Goal: Information Seeking & Learning: Check status

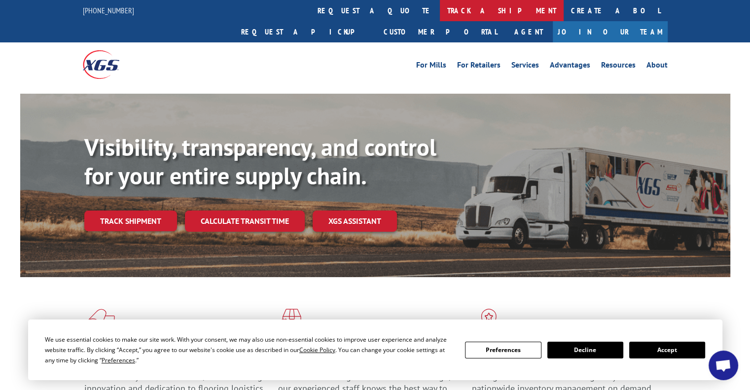
click at [440, 15] on link "track a shipment" at bounding box center [502, 10] width 124 height 21
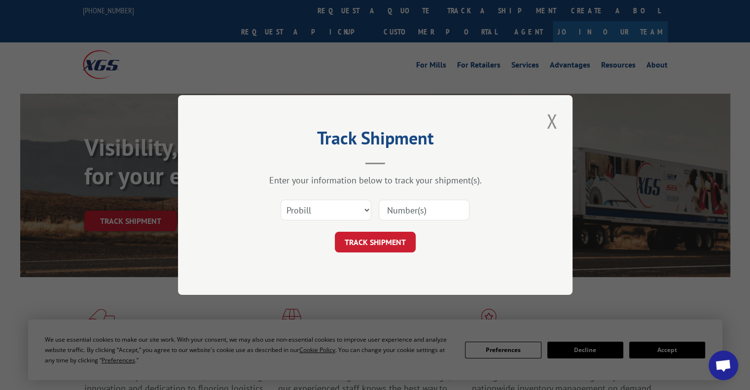
click at [417, 209] on input at bounding box center [423, 210] width 91 height 21
paste input "17535659"
type input "17535659"
click at [394, 236] on button "TRACK SHIPMENT" at bounding box center [375, 242] width 81 height 21
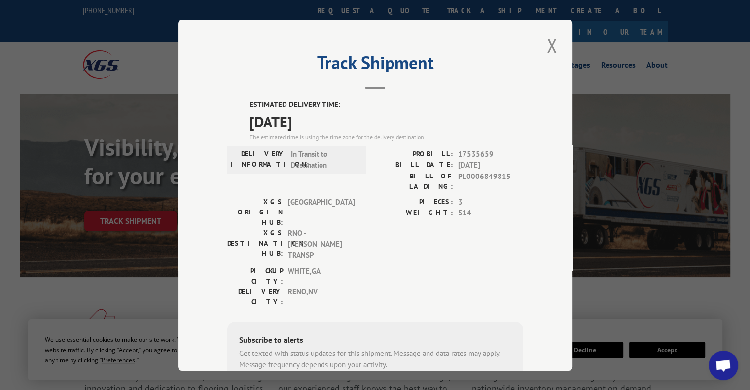
drag, startPoint x: 540, startPoint y: 49, endPoint x: 547, endPoint y: 36, distance: 14.6
click at [543, 49] on button "Close modal" at bounding box center [551, 45] width 17 height 27
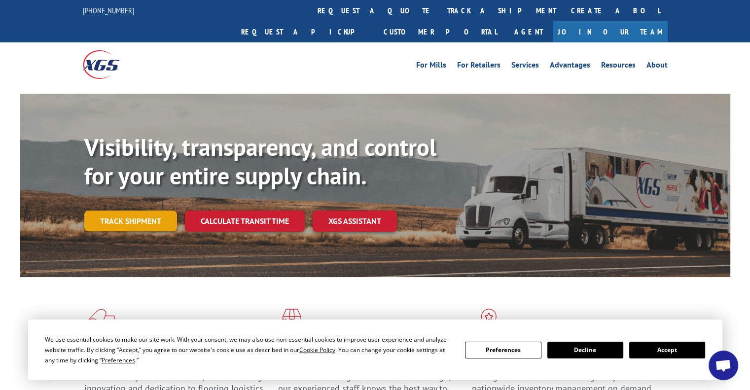
click at [127, 210] on link "Track shipment" at bounding box center [130, 220] width 93 height 21
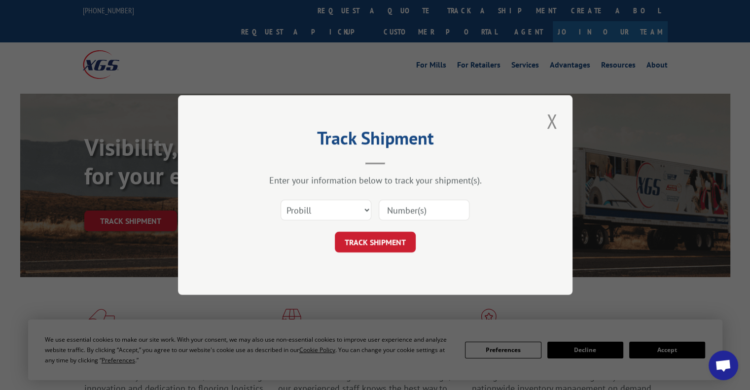
click at [426, 210] on input at bounding box center [423, 210] width 91 height 21
paste input "17535659"
type input "17535659"
click at [386, 243] on button "TRACK SHIPMENT" at bounding box center [375, 242] width 81 height 21
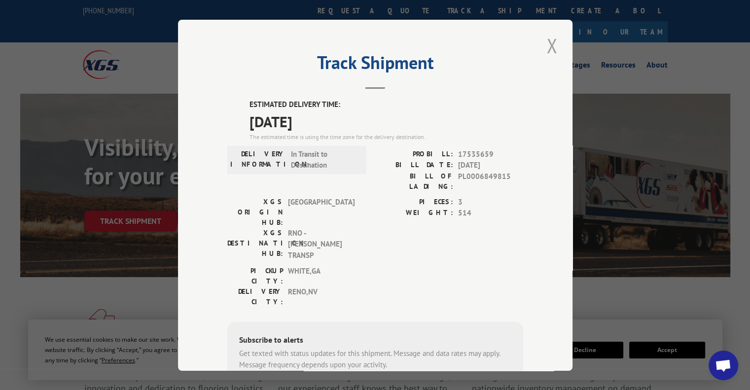
click at [547, 46] on button "Close modal" at bounding box center [551, 45] width 17 height 27
